Goal: Task Accomplishment & Management: Use online tool/utility

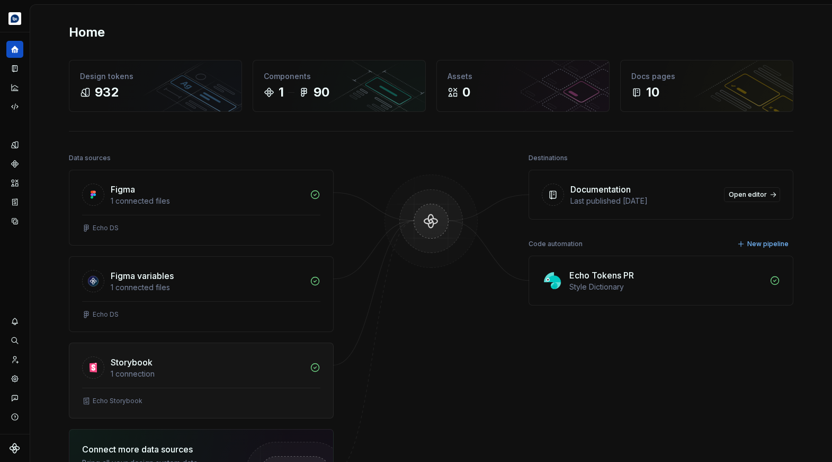
click at [217, 371] on div "1 connection" at bounding box center [207, 373] width 193 height 11
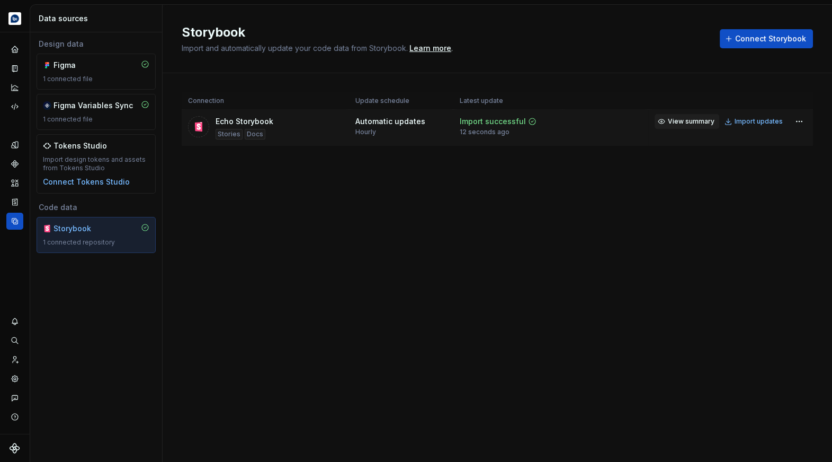
click at [697, 125] on span "View summary" at bounding box center [691, 121] width 47 height 8
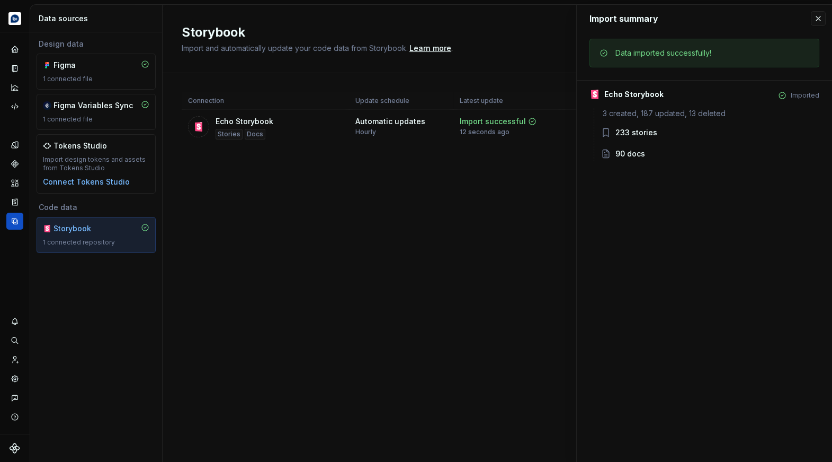
click at [533, 170] on div "Connection Update schedule Latest update Echo Storybook Stories Docs Automatic …" at bounding box center [498, 129] width 632 height 113
click at [820, 17] on button "button" at bounding box center [818, 18] width 15 height 15
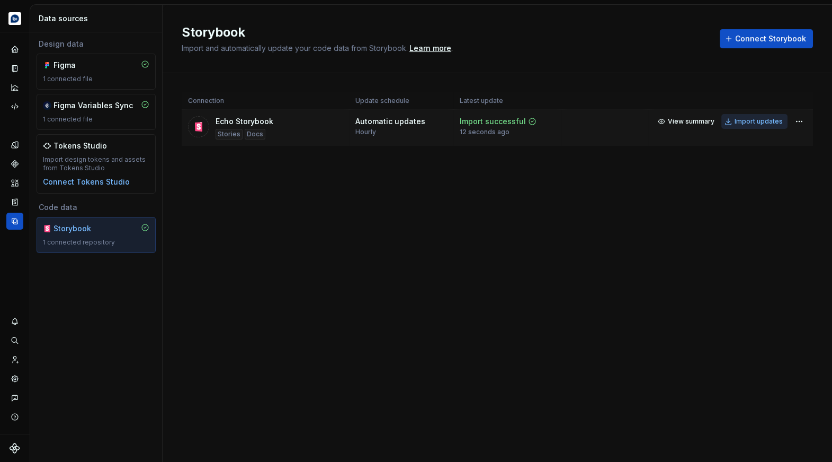
click at [763, 126] on button "Import updates" at bounding box center [755, 121] width 66 height 15
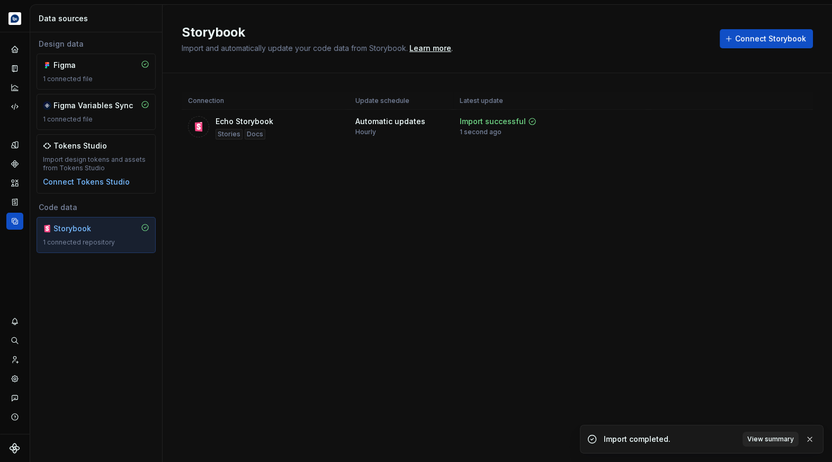
click at [768, 439] on span "View summary" at bounding box center [771, 439] width 47 height 8
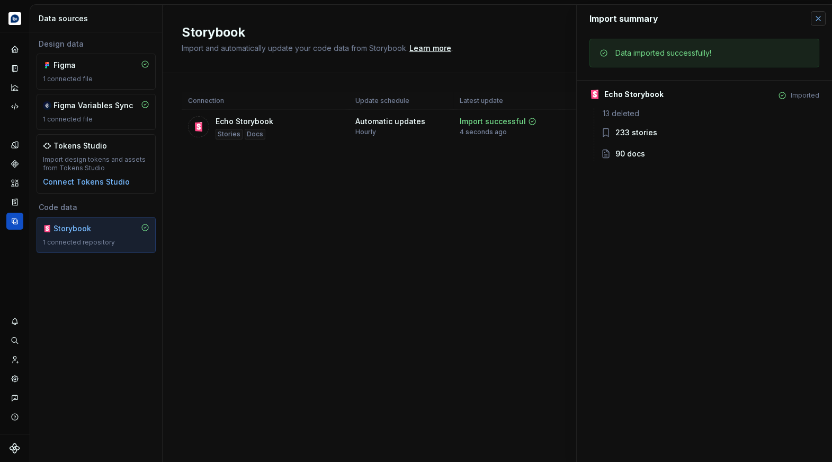
click at [817, 20] on button "button" at bounding box center [818, 18] width 15 height 15
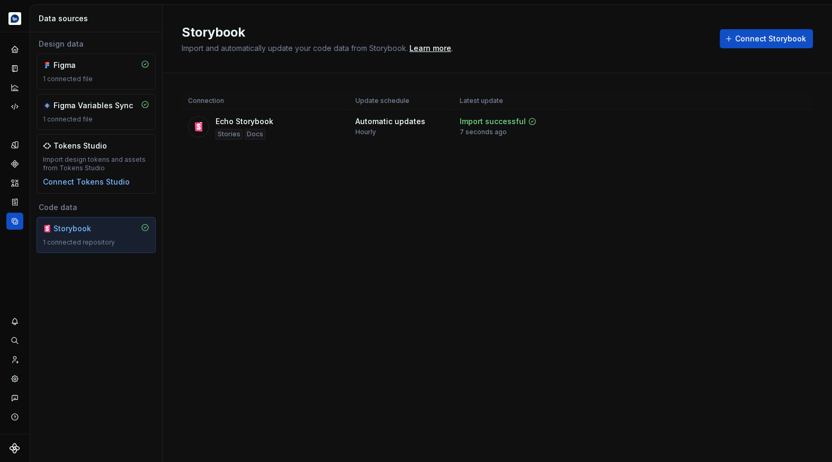
click at [448, 199] on div "Storybook Import and automatically update your code data from Storybook. Learn …" at bounding box center [498, 233] width 670 height 457
click at [799, 124] on html "Echo Design system data Data sources Design data Figma 1 connected file Figma V…" at bounding box center [416, 231] width 832 height 462
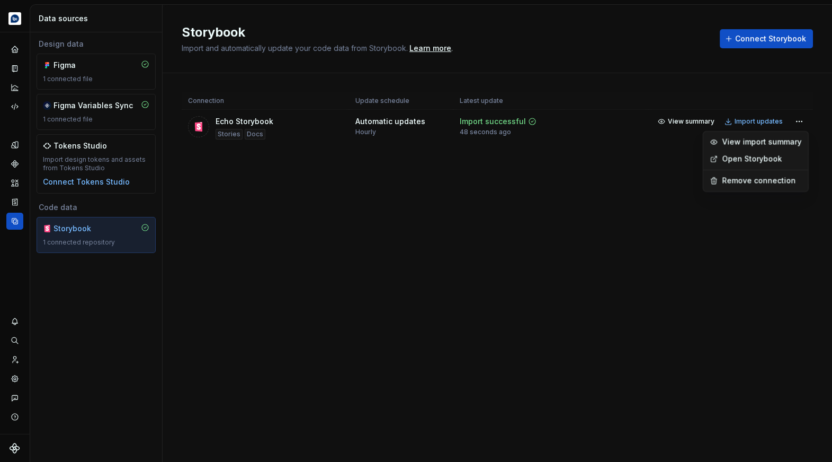
click at [764, 161] on link "Open Storybook" at bounding box center [762, 159] width 79 height 11
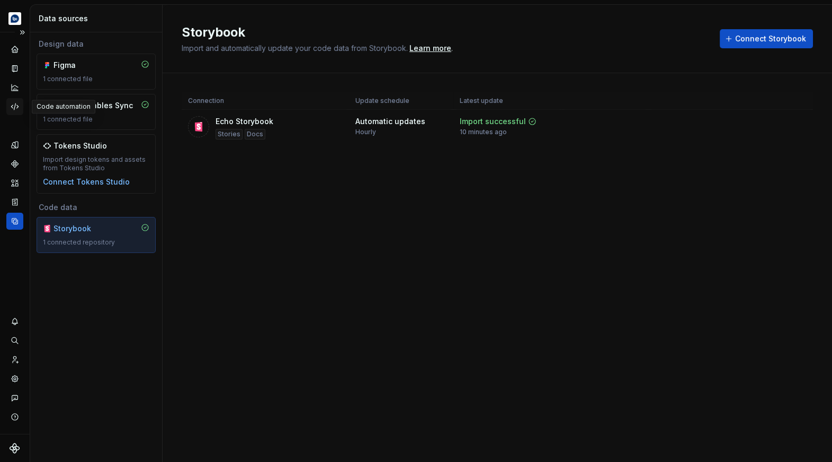
click at [15, 106] on icon "Code automation" at bounding box center [15, 107] width 10 height 10
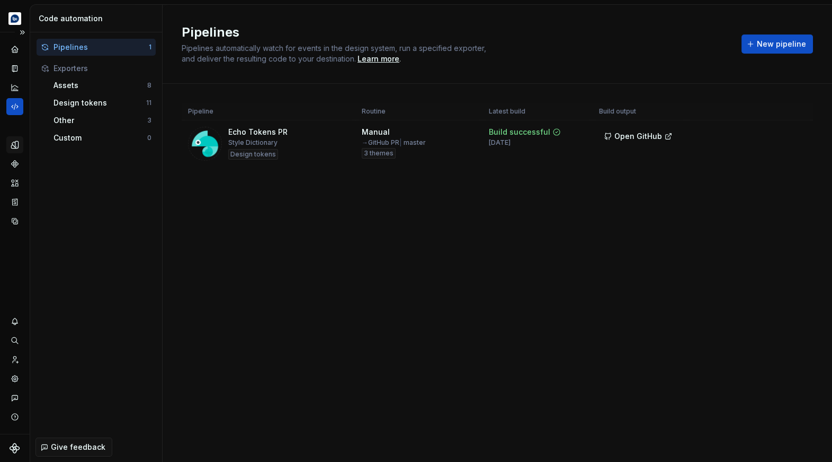
click at [15, 146] on icon "Design tokens" at bounding box center [14, 144] width 7 height 7
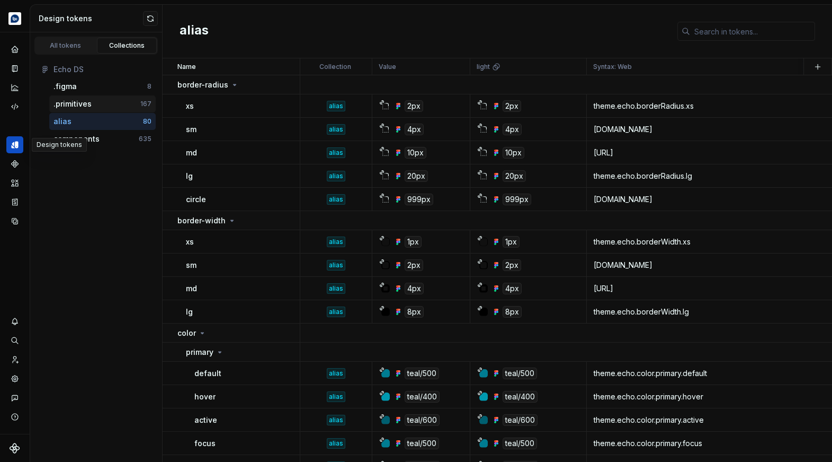
click at [86, 101] on div ".primitives" at bounding box center [73, 104] width 38 height 11
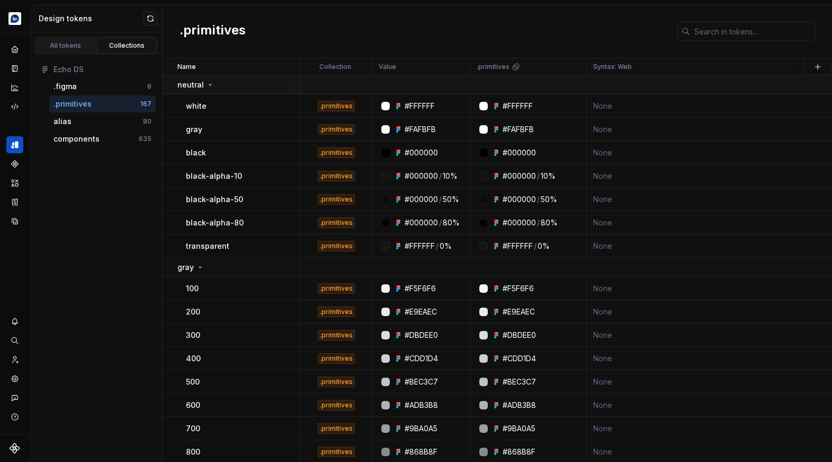
click at [206, 86] on icon at bounding box center [210, 85] width 8 height 8
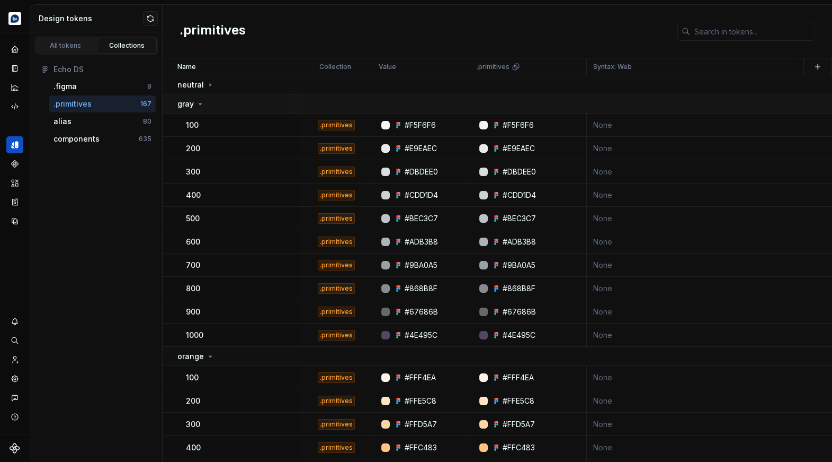
click at [205, 110] on td "gray" at bounding box center [232, 103] width 138 height 19
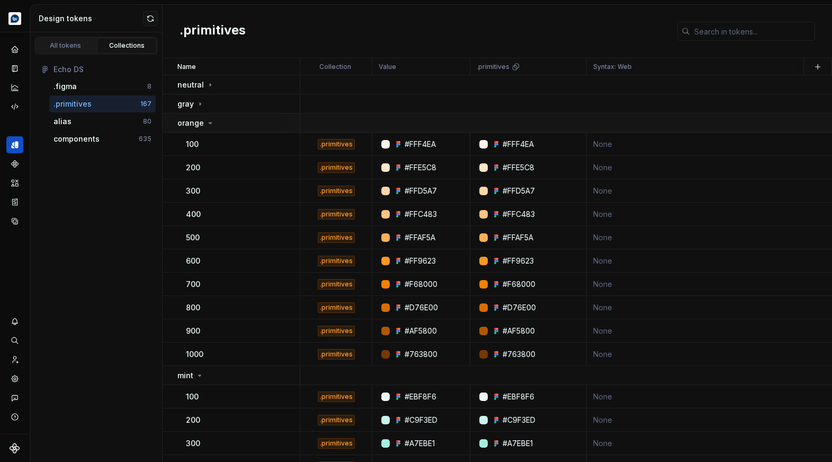
click at [204, 118] on div "orange" at bounding box center [196, 123] width 37 height 11
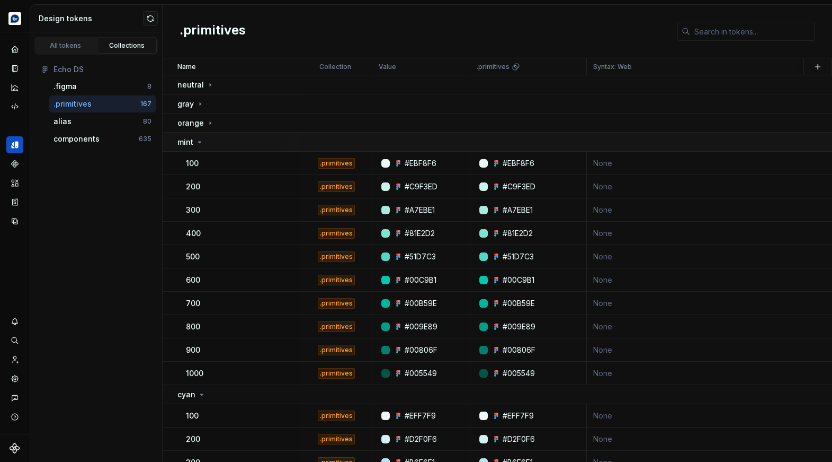
click at [206, 140] on div "mint" at bounding box center [239, 142] width 122 height 11
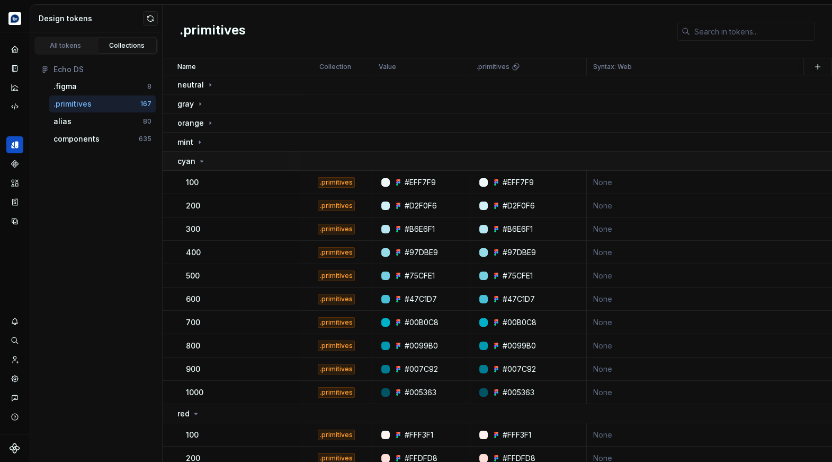
click at [200, 162] on icon at bounding box center [202, 161] width 8 height 8
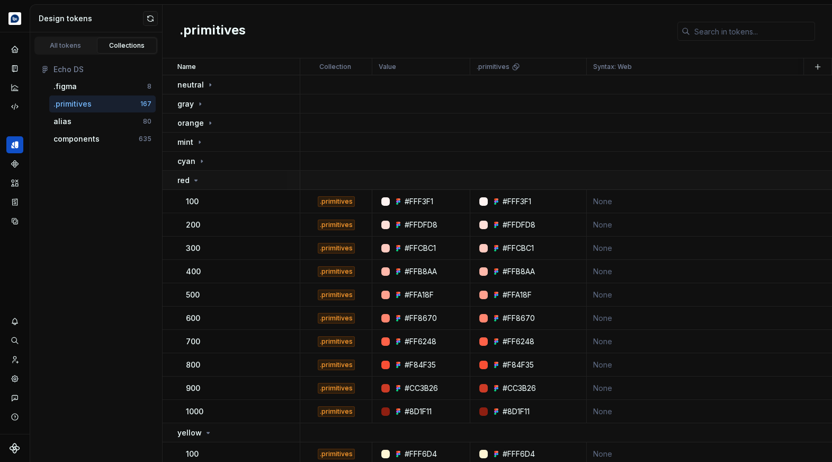
click at [203, 178] on div "red" at bounding box center [239, 180] width 122 height 11
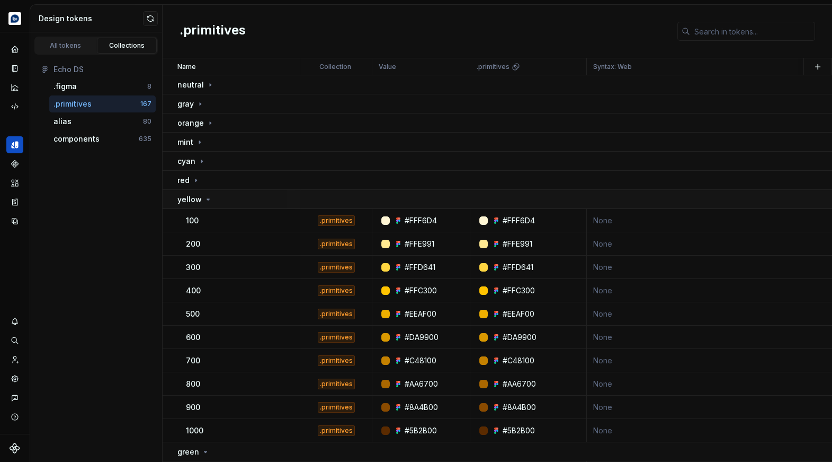
click at [202, 194] on div "yellow" at bounding box center [195, 199] width 35 height 11
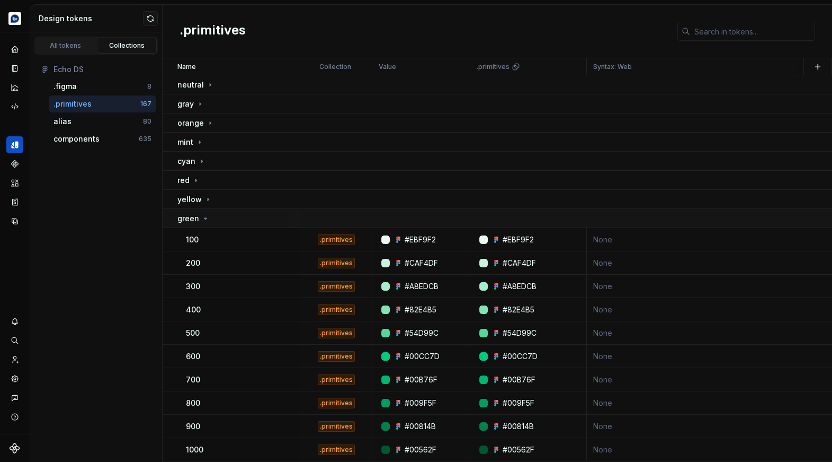
click at [209, 213] on div "green" at bounding box center [239, 218] width 122 height 11
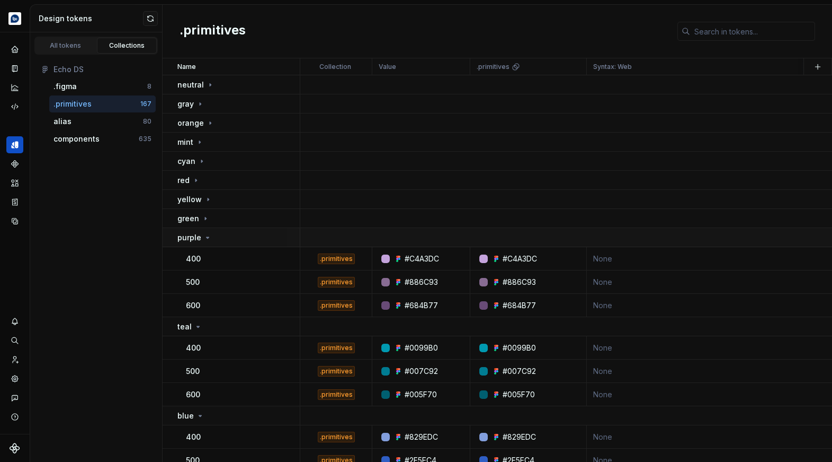
click at [207, 240] on icon at bounding box center [207, 237] width 8 height 8
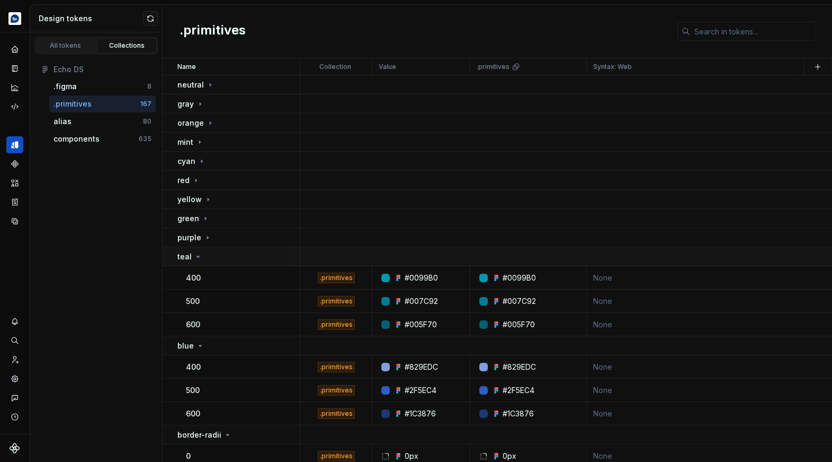
click at [208, 259] on div "teal" at bounding box center [239, 256] width 122 height 11
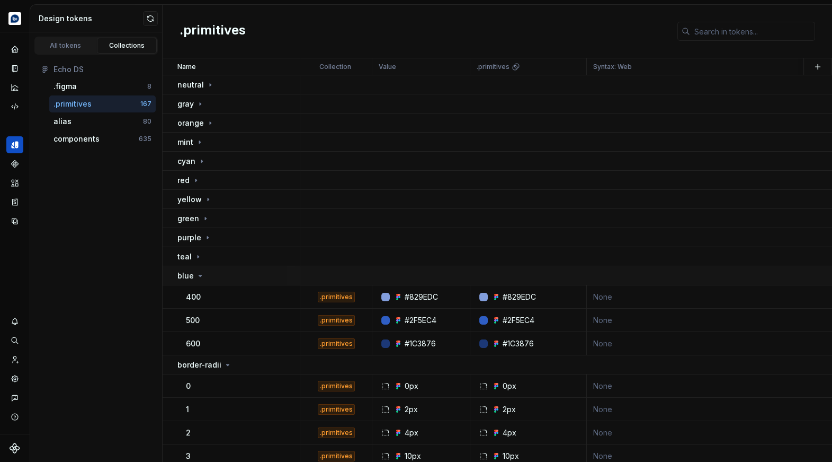
click at [210, 275] on div "blue" at bounding box center [239, 275] width 122 height 11
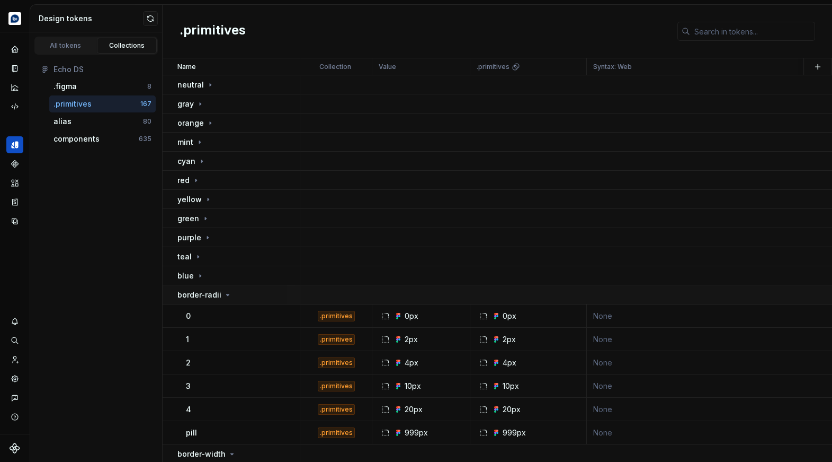
click at [216, 292] on p "border-radii" at bounding box center [200, 294] width 44 height 11
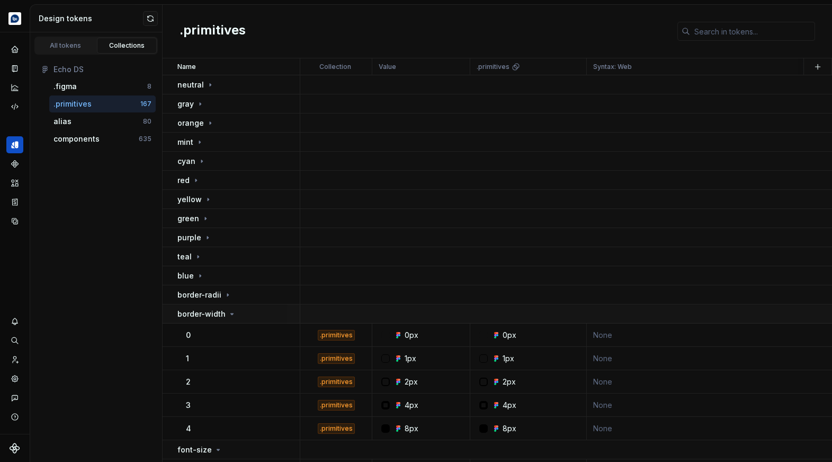
click at [228, 311] on icon at bounding box center [232, 313] width 8 height 8
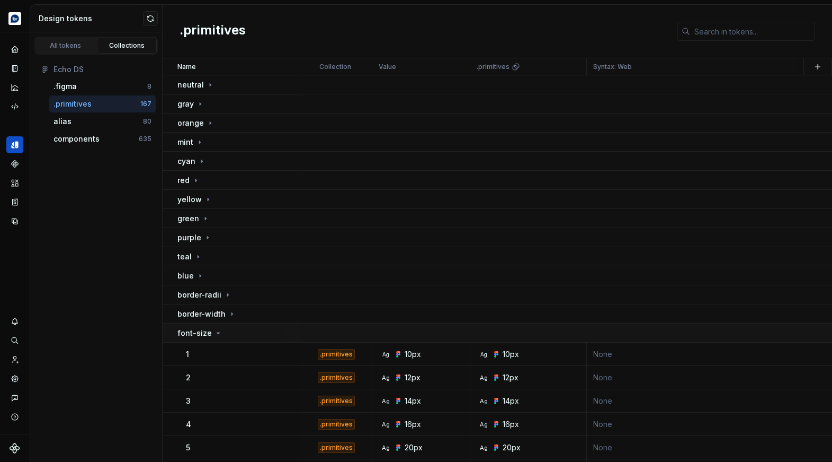
click at [223, 338] on div "font-size" at bounding box center [239, 332] width 122 height 11
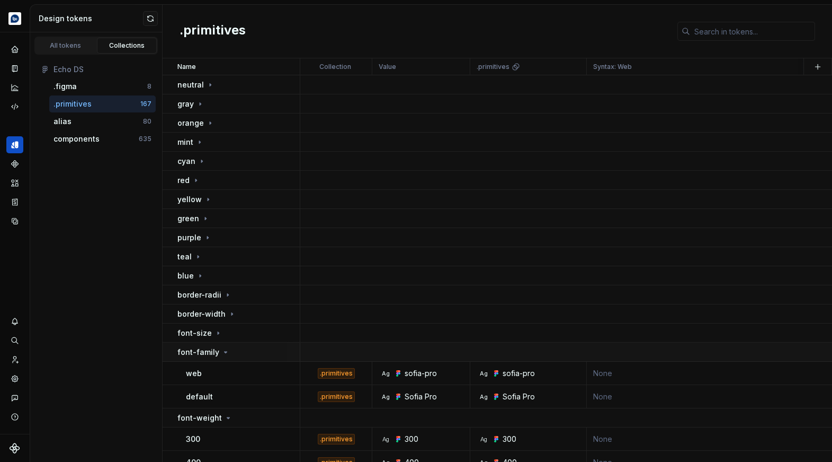
click at [216, 354] on p "font-family" at bounding box center [199, 352] width 42 height 11
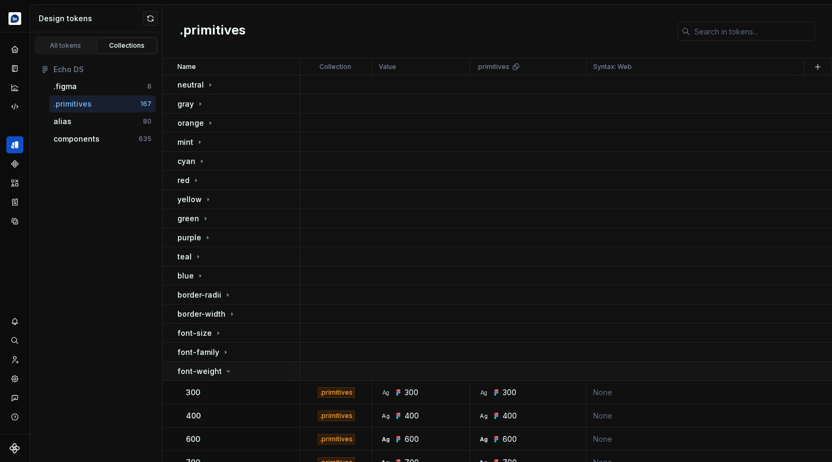
click at [220, 369] on div "font-weight" at bounding box center [205, 371] width 55 height 11
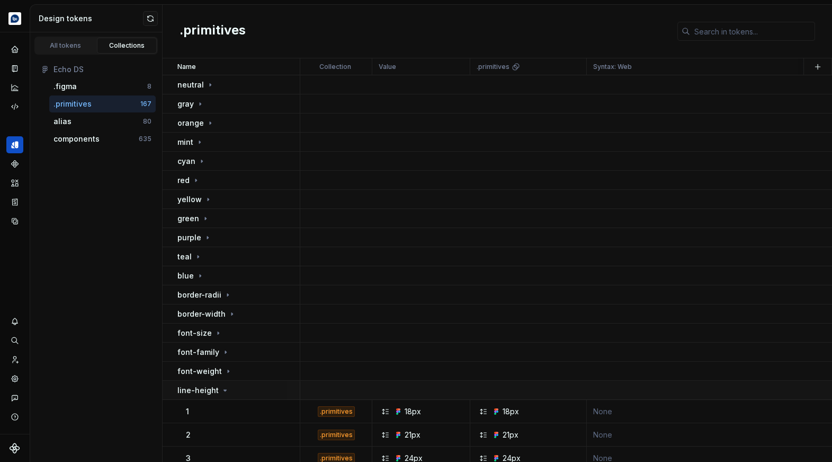
click at [223, 383] on td "line-height" at bounding box center [232, 389] width 138 height 19
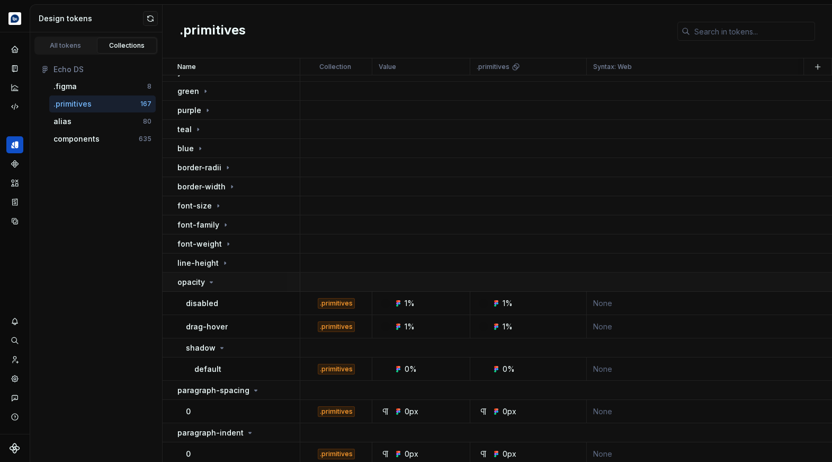
scroll to position [137, 0]
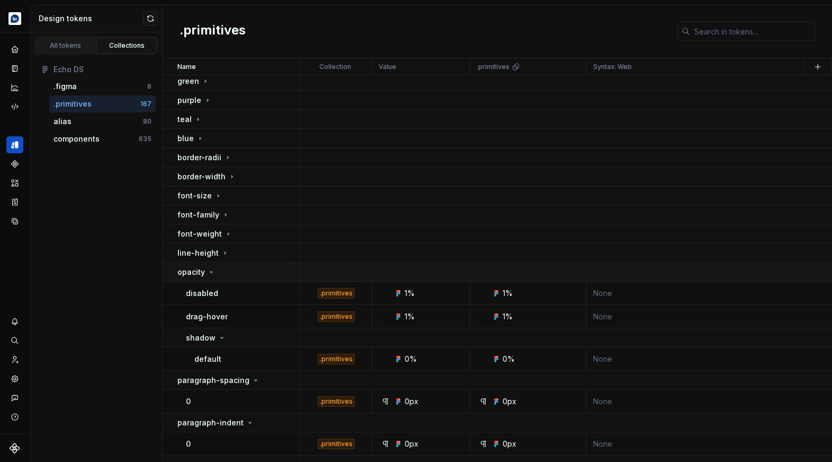
click at [223, 274] on div "opacity" at bounding box center [239, 272] width 122 height 11
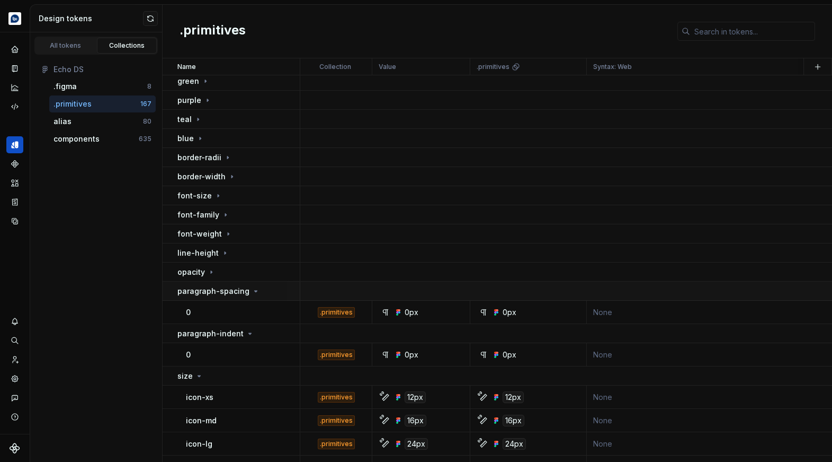
click at [224, 286] on p "paragraph-spacing" at bounding box center [214, 291] width 72 height 11
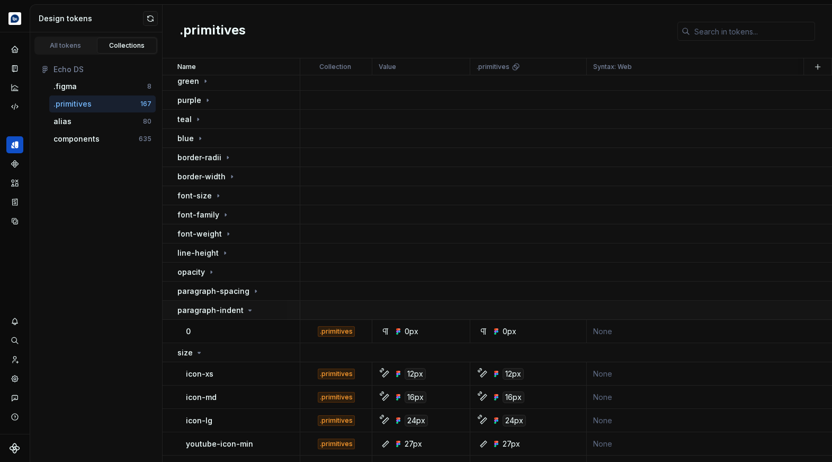
click at [224, 308] on p "paragraph-indent" at bounding box center [211, 310] width 66 height 11
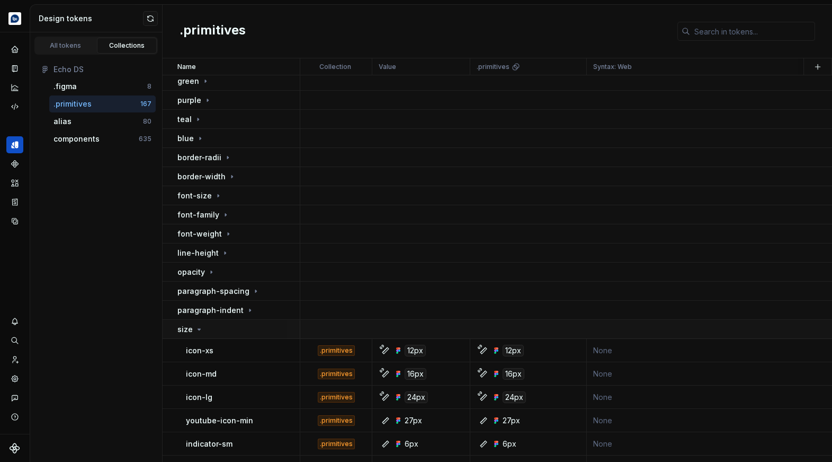
click at [223, 327] on div "size" at bounding box center [239, 329] width 122 height 11
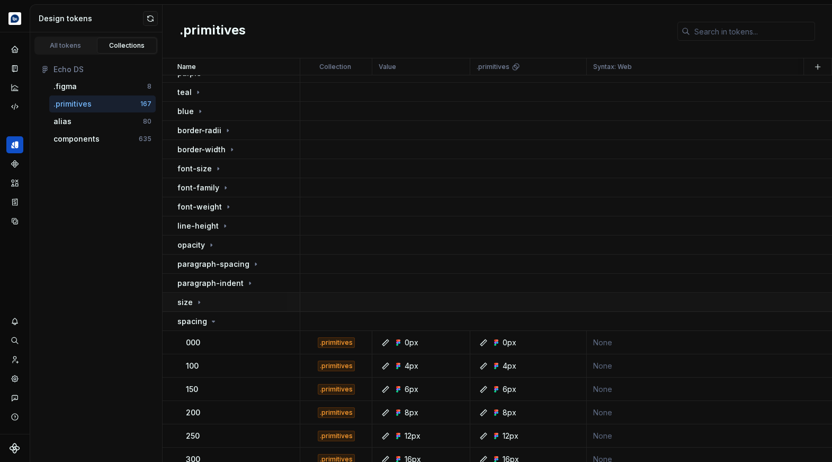
scroll to position [167, 0]
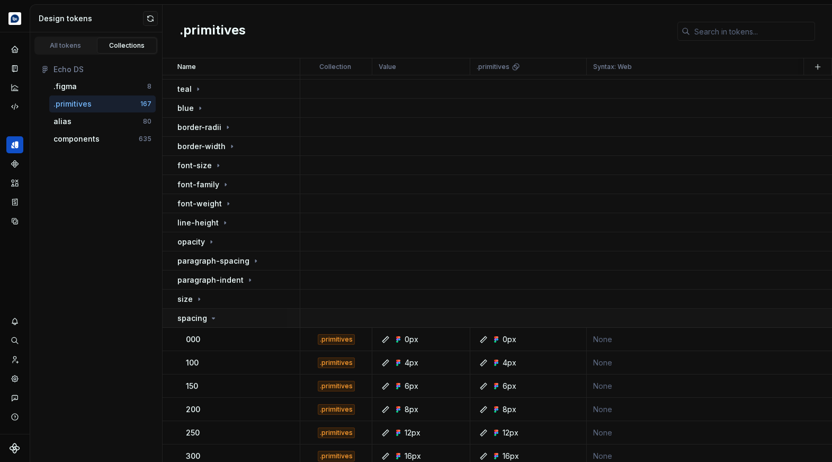
click at [220, 318] on div "spacing" at bounding box center [239, 318] width 122 height 11
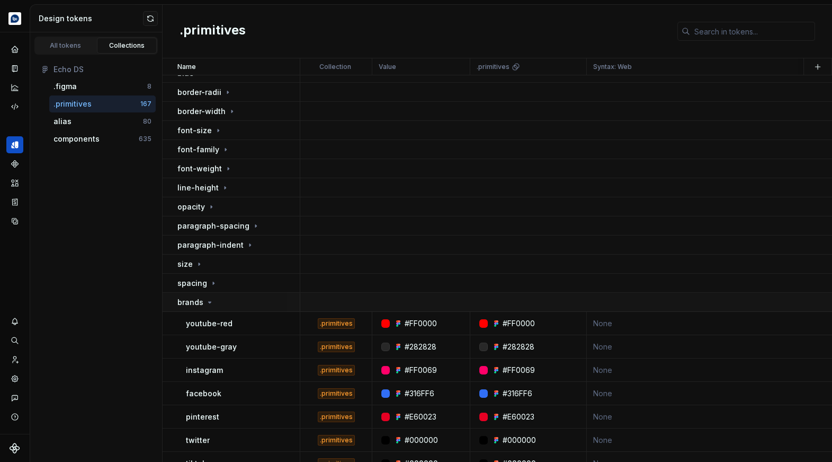
scroll to position [215, 0]
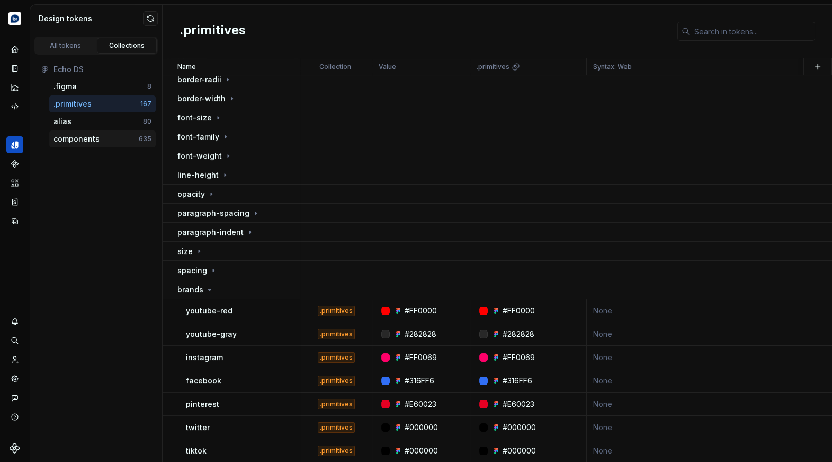
click at [97, 137] on div "components" at bounding box center [77, 139] width 46 height 11
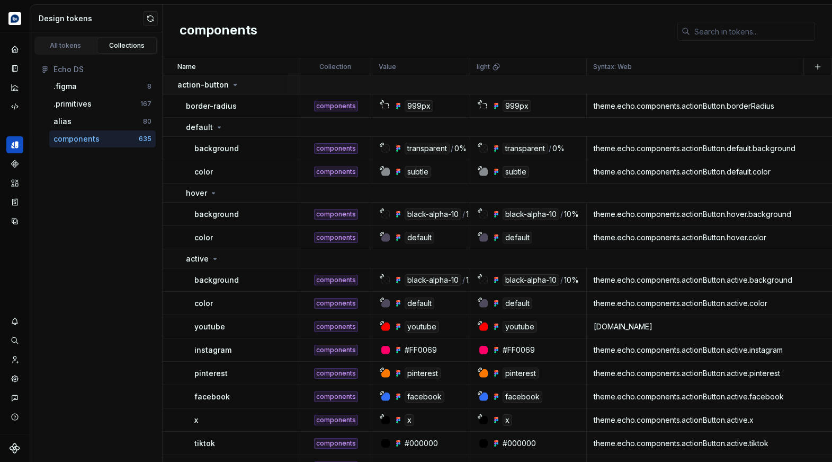
click at [235, 84] on icon at bounding box center [235, 85] width 8 height 8
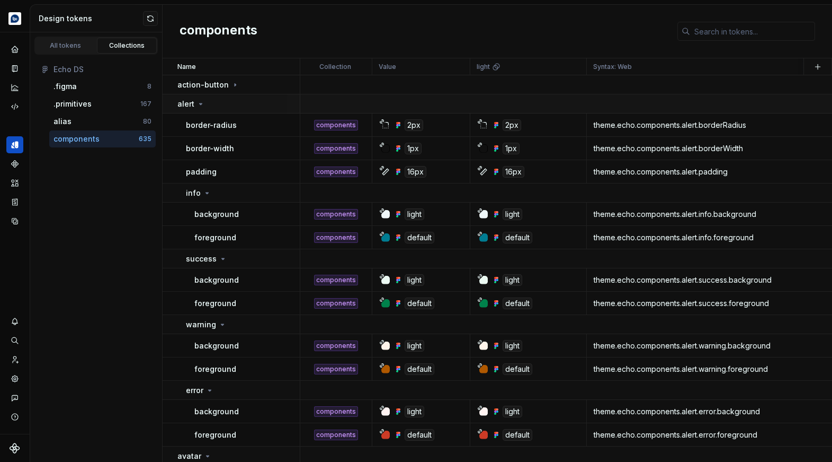
click at [235, 103] on div "alert" at bounding box center [239, 104] width 122 height 11
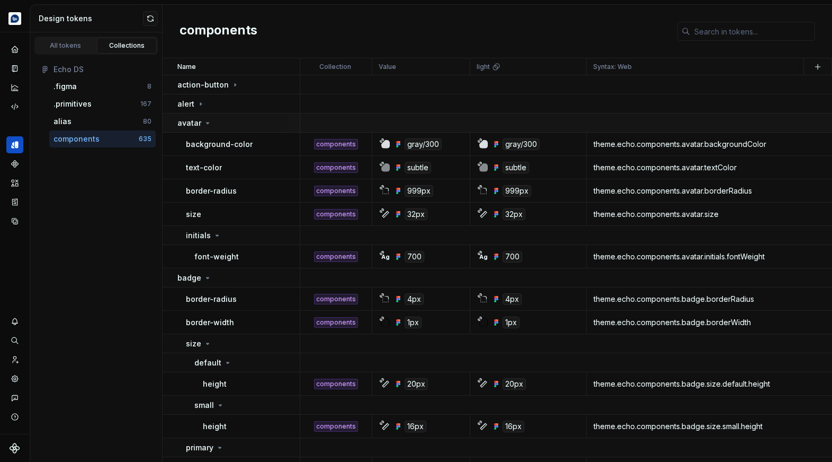
click at [231, 122] on div "avatar" at bounding box center [239, 123] width 122 height 11
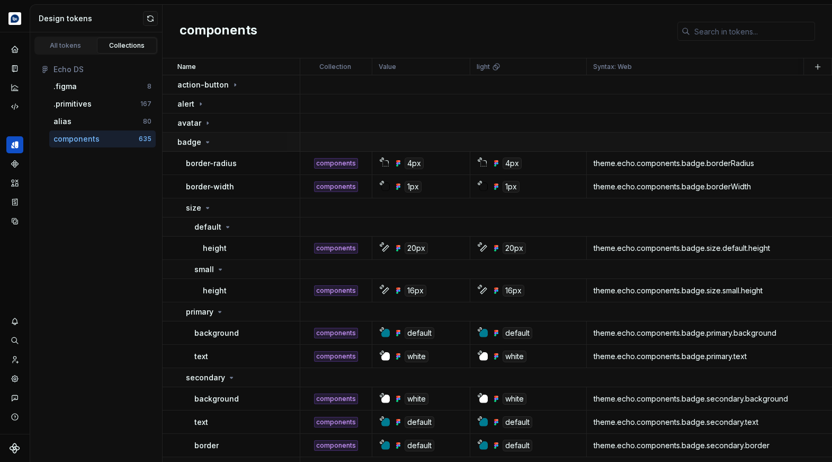
click at [229, 139] on div "badge" at bounding box center [239, 142] width 122 height 11
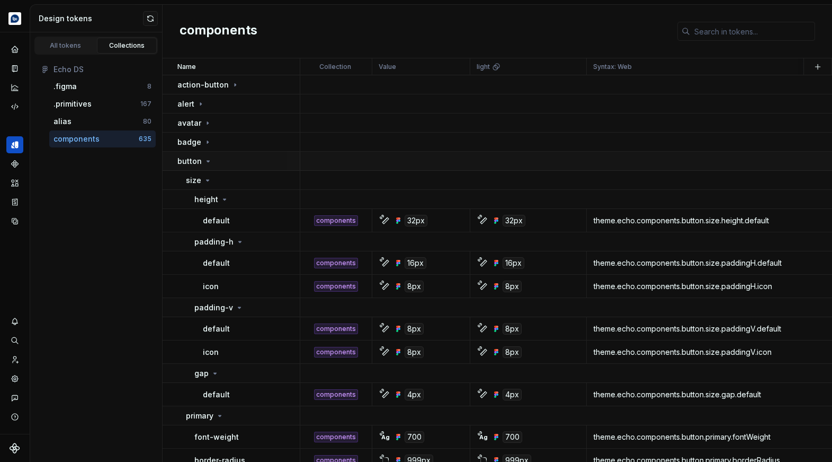
click at [225, 161] on div "button" at bounding box center [239, 161] width 122 height 11
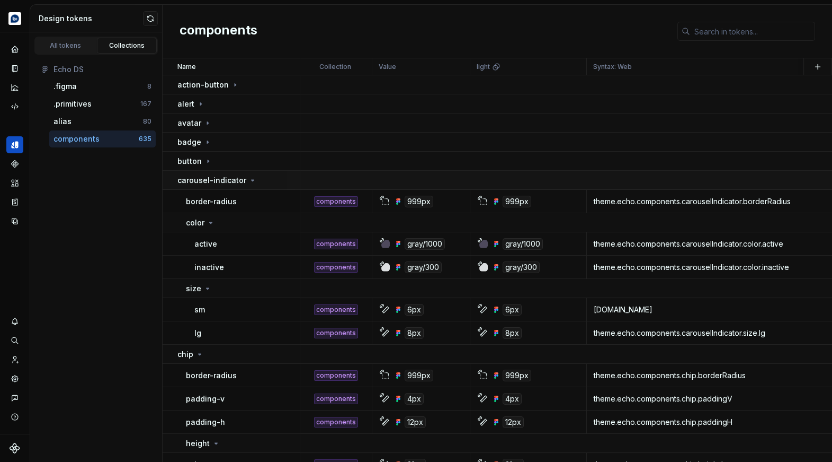
click at [226, 178] on p "carousel-indicator" at bounding box center [212, 180] width 69 height 11
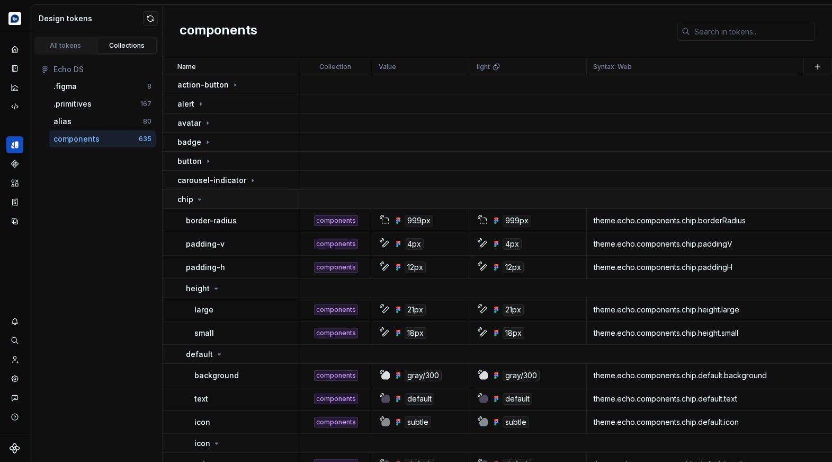
click at [232, 200] on div "chip" at bounding box center [239, 199] width 122 height 11
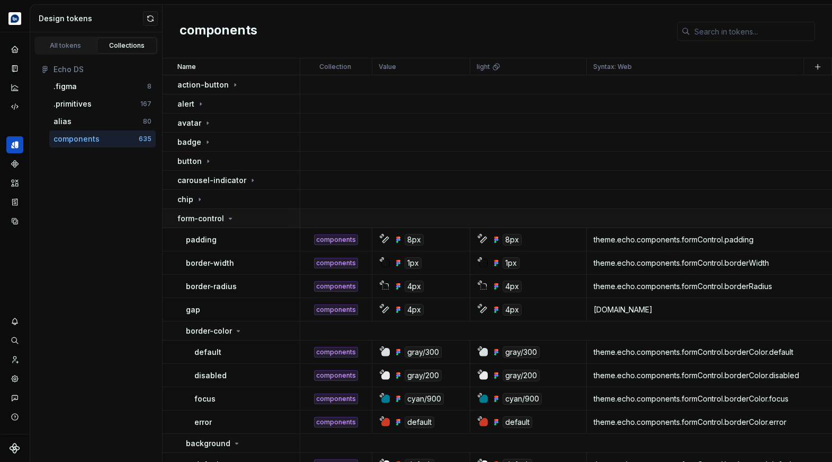
click at [230, 213] on div "form-control" at bounding box center [206, 218] width 57 height 11
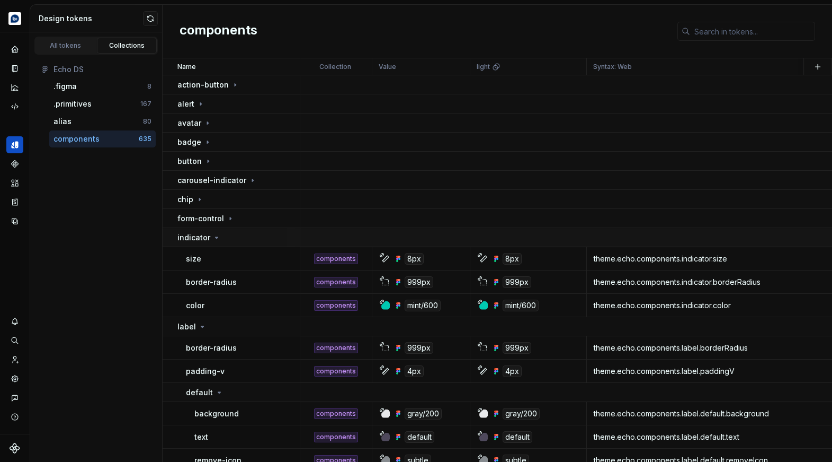
click at [231, 236] on div "indicator" at bounding box center [239, 237] width 122 height 11
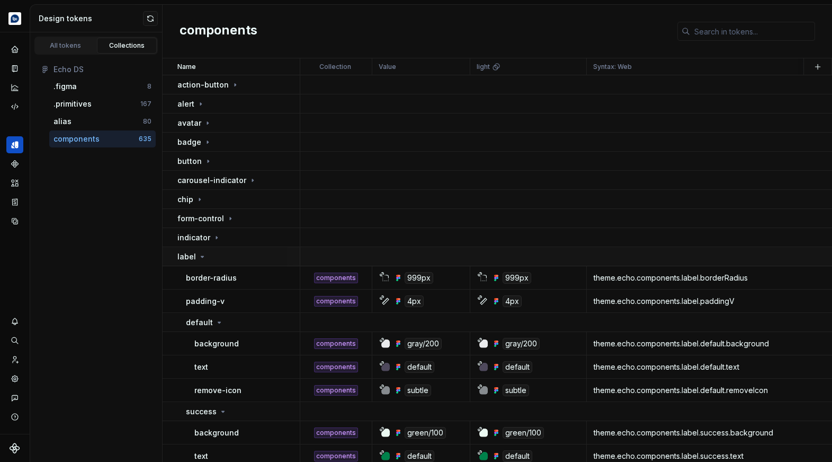
click at [230, 258] on div "label" at bounding box center [239, 256] width 122 height 11
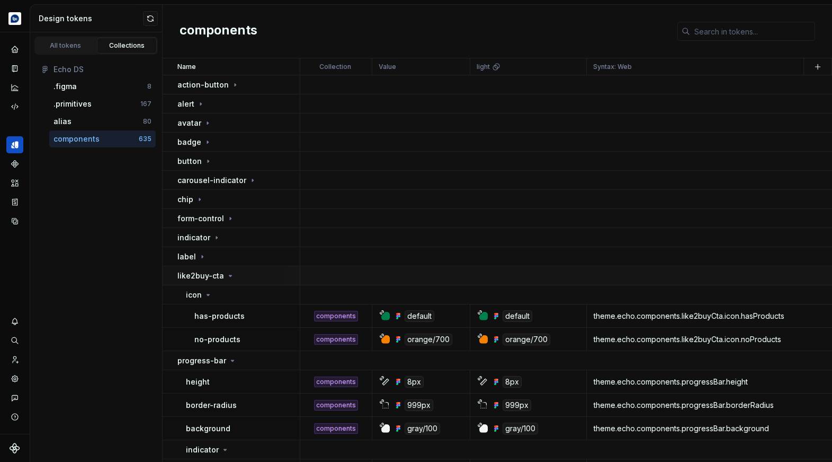
click at [232, 279] on icon at bounding box center [230, 275] width 8 height 8
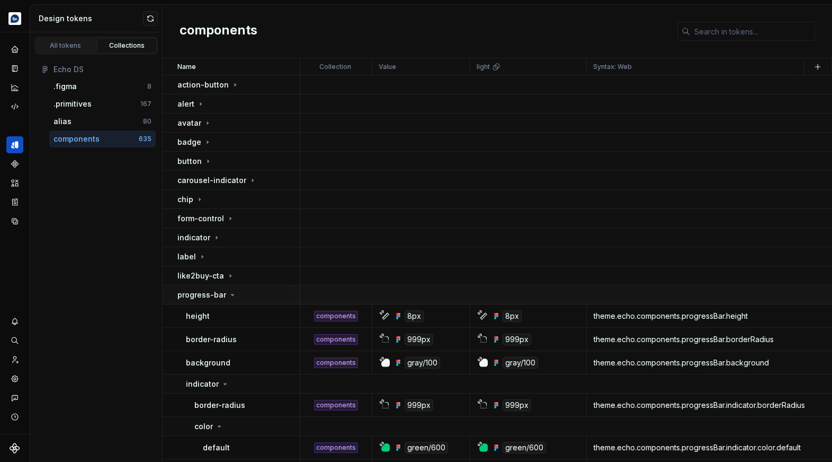
click at [232, 294] on icon at bounding box center [233, 294] width 3 height 1
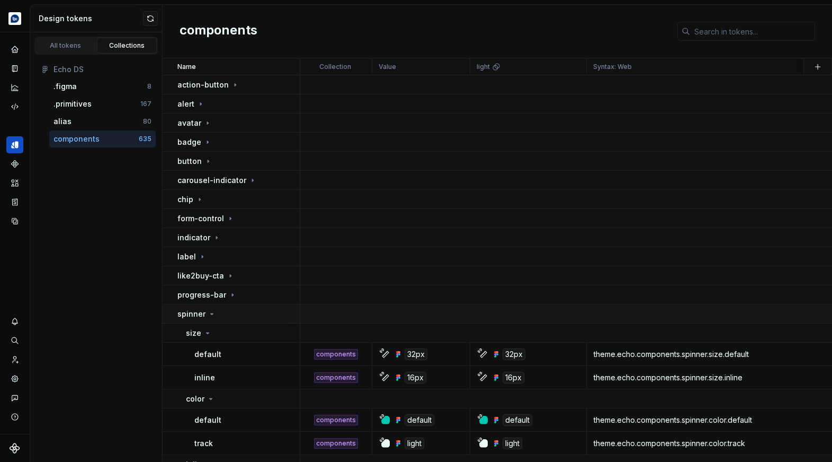
click at [230, 310] on div "spinner" at bounding box center [239, 313] width 122 height 11
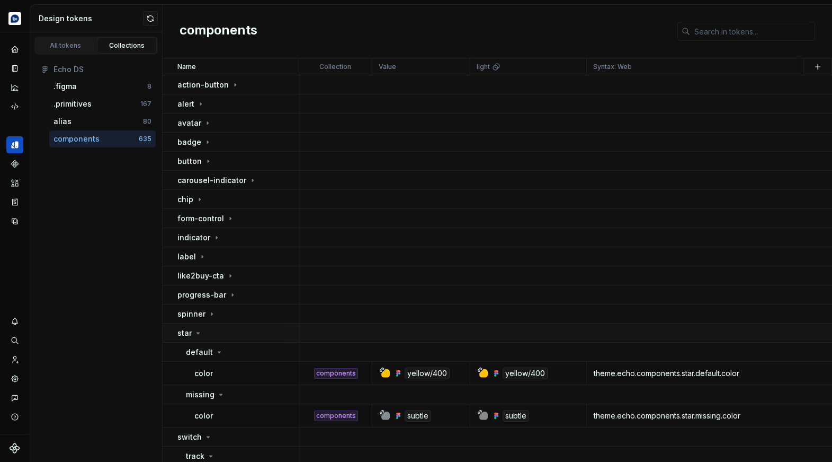
click at [228, 329] on div "star" at bounding box center [239, 332] width 122 height 11
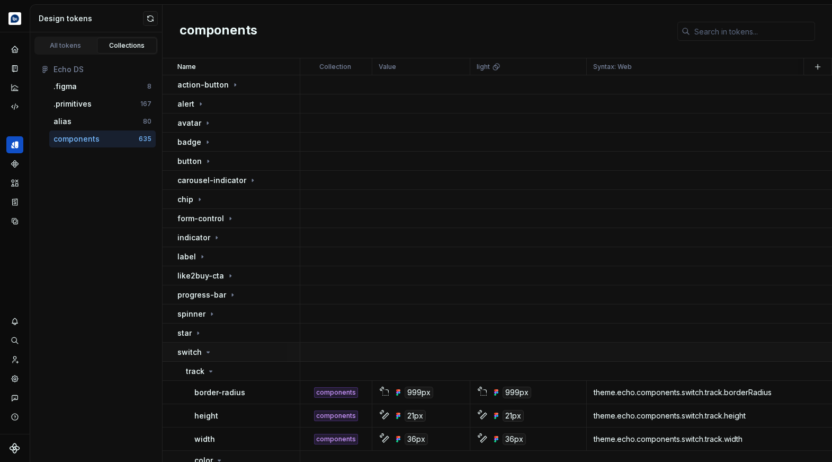
click at [226, 351] on div "switch" at bounding box center [239, 352] width 122 height 11
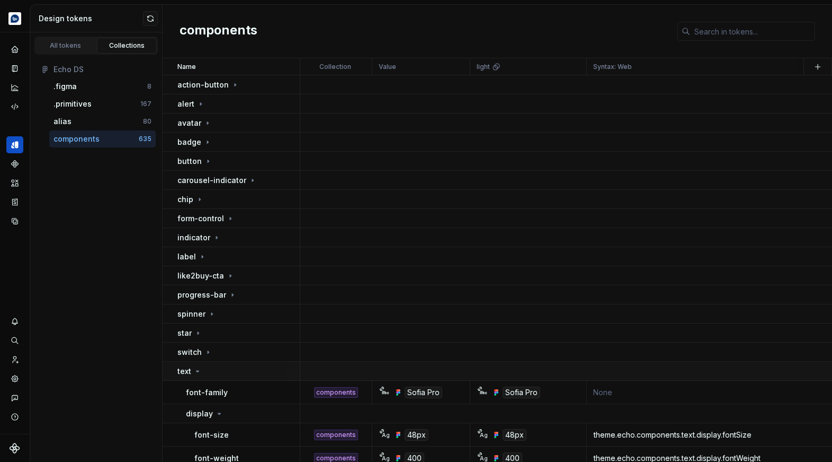
click at [226, 371] on div "text" at bounding box center [239, 371] width 122 height 11
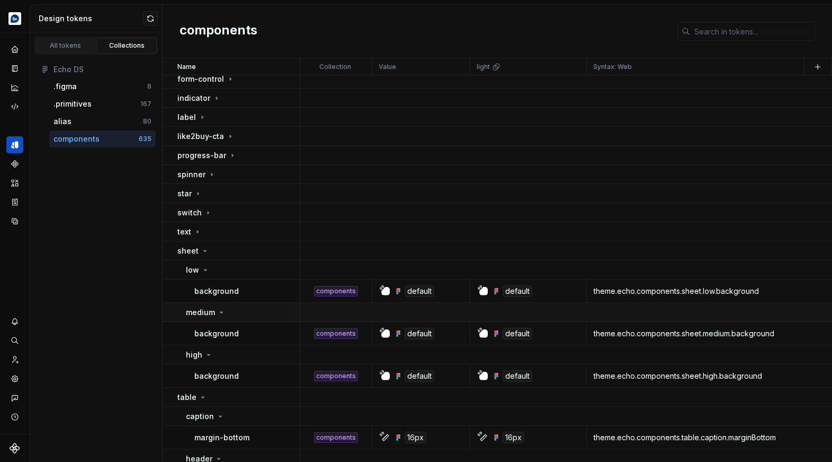
scroll to position [172, 0]
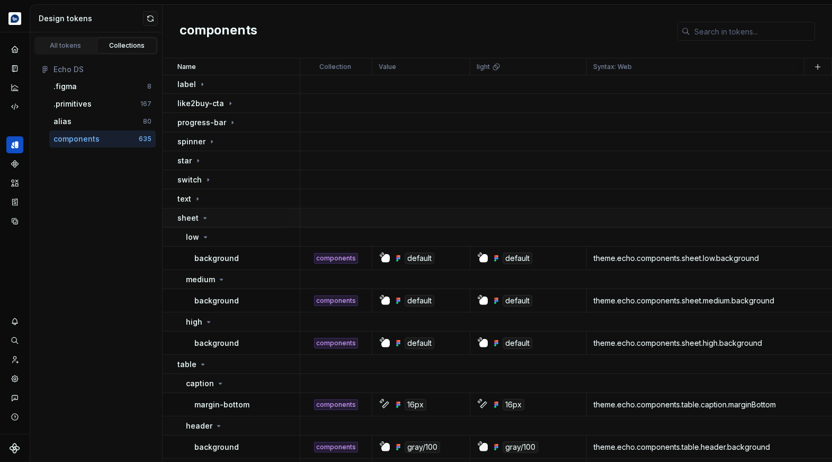
click at [206, 221] on icon at bounding box center [205, 218] width 8 height 8
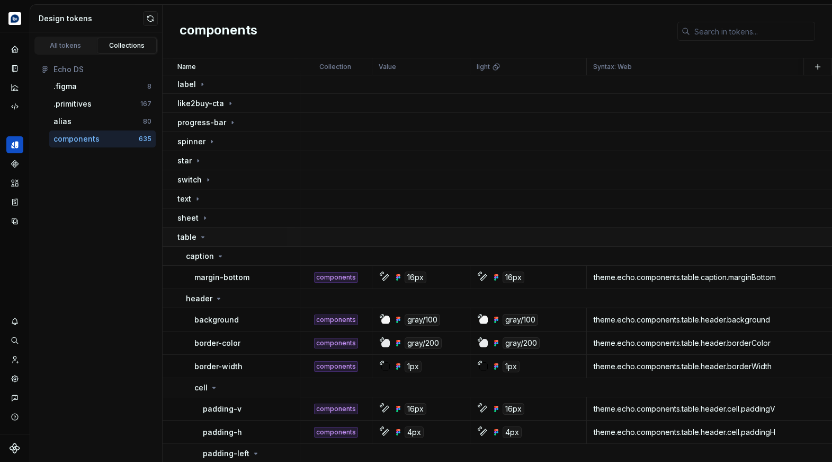
click at [206, 234] on div "table" at bounding box center [239, 237] width 122 height 11
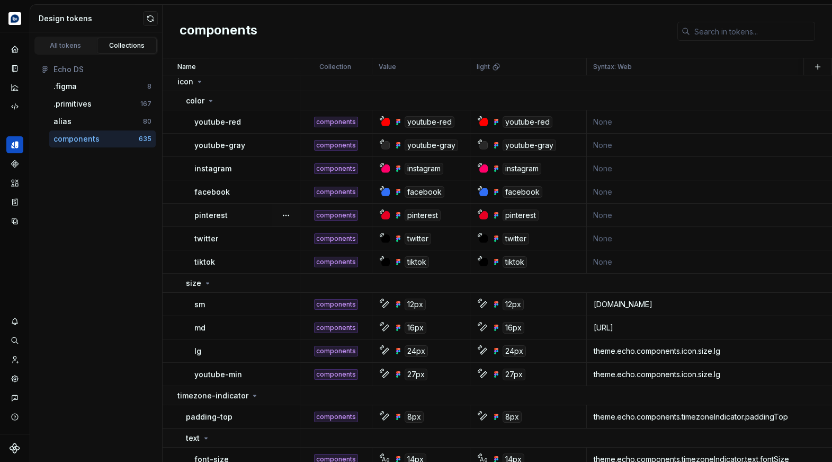
scroll to position [346, 0]
click at [15, 109] on icon "Code automation" at bounding box center [15, 107] width 10 height 10
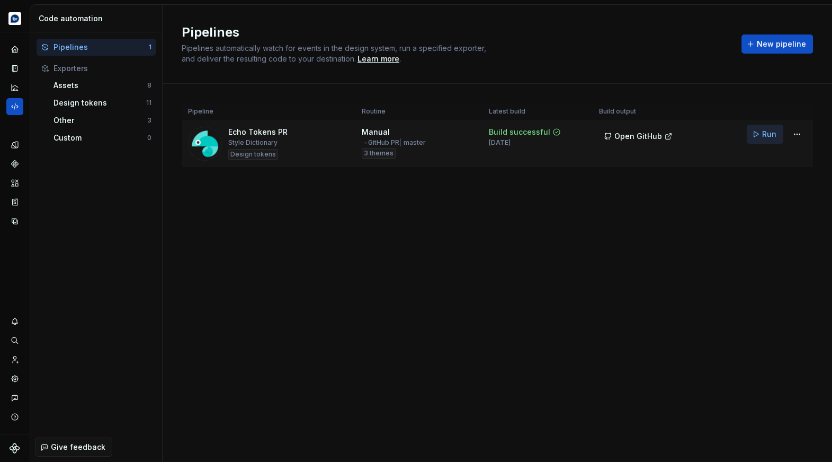
click at [761, 135] on button "Run" at bounding box center [765, 134] width 37 height 19
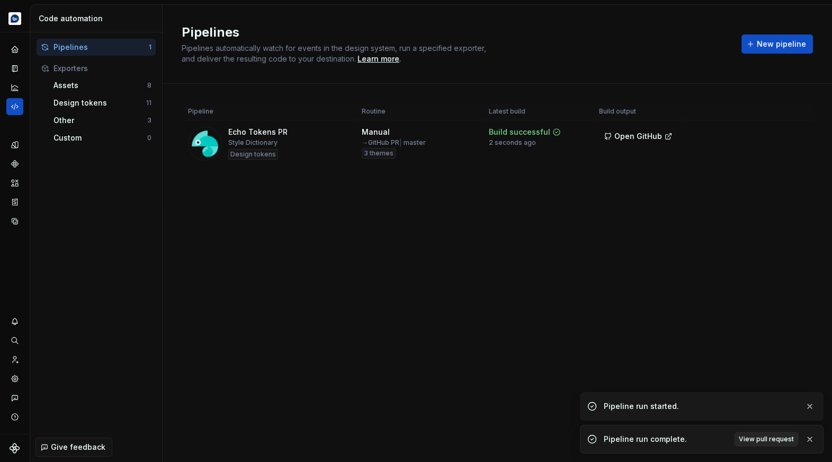
click at [765, 440] on span "View pull request" at bounding box center [766, 439] width 55 height 8
